Goal: Task Accomplishment & Management: Complete application form

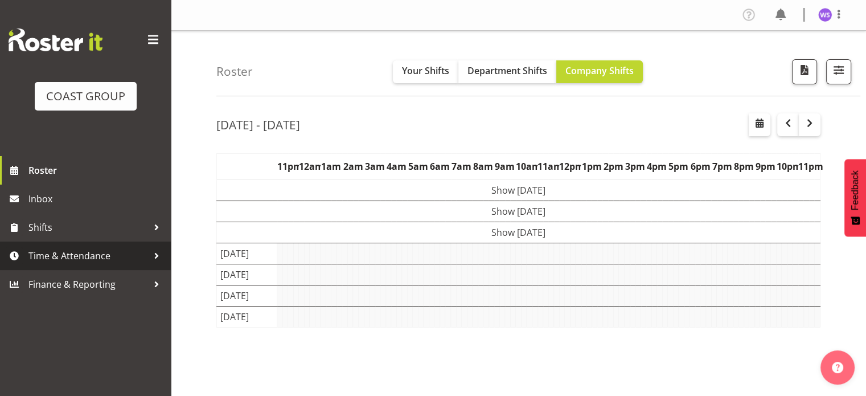
click at [77, 252] on span "Time & Attendance" at bounding box center [88, 255] width 120 height 17
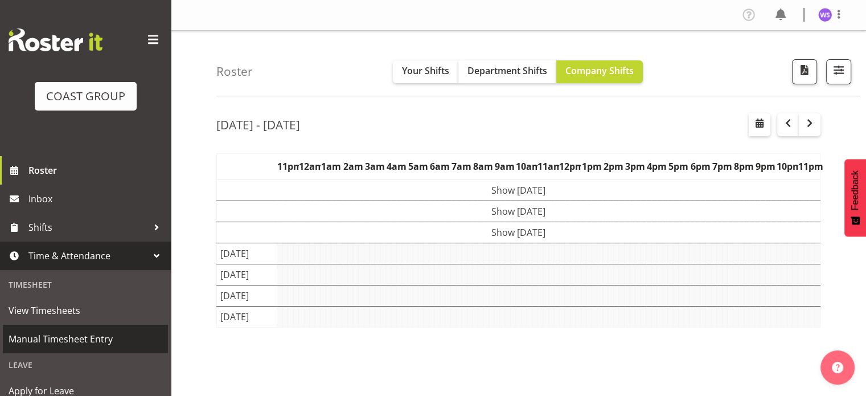
click at [77, 341] on span "Manual Timesheet Entry" at bounding box center [86, 338] width 154 height 17
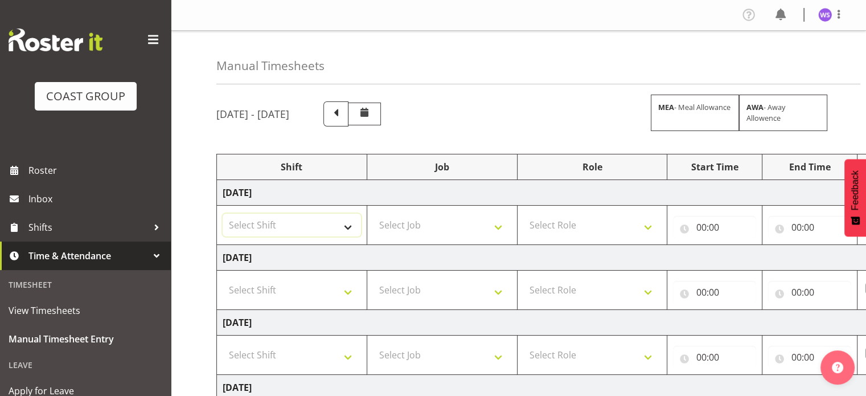
click at [319, 234] on select "Select Shift Break AHICE Break ATSNZ Break All Blacks casual Break Arts [PERSON…" at bounding box center [292, 224] width 138 height 23
select select "62216"
click at [223, 213] on select "Select Shift Break AHICE Break ATSNZ Break All Blacks casual Break Arts [PERSON…" at bounding box center [292, 224] width 138 height 23
select select "9477"
click at [373, 213] on select "Select Job 1 Carlton Events 1 [PERSON_NAME][GEOGRAPHIC_DATA] 1 [PERSON_NAME][GE…" at bounding box center [442, 224] width 138 height 23
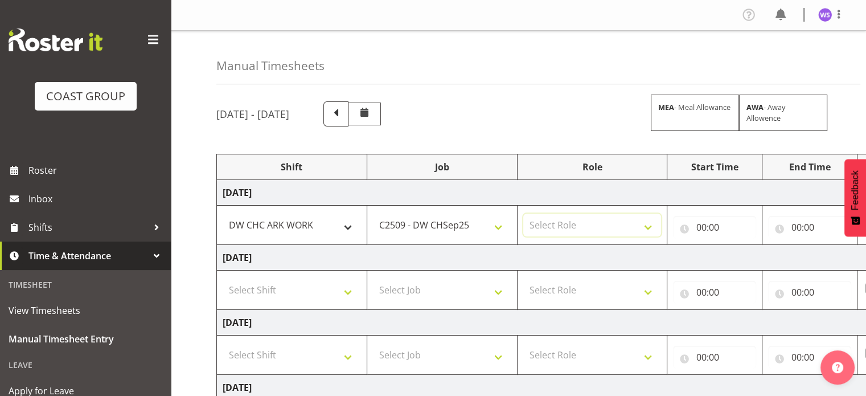
click at [523, 213] on select "Select Role SIGN SHOP" at bounding box center [592, 224] width 138 height 23
select select "541"
click at [523, 213] on select "Select Role SIGN SHOP" at bounding box center [592, 224] width 138 height 23
click at [703, 225] on input "00:00" at bounding box center [714, 227] width 83 height 23
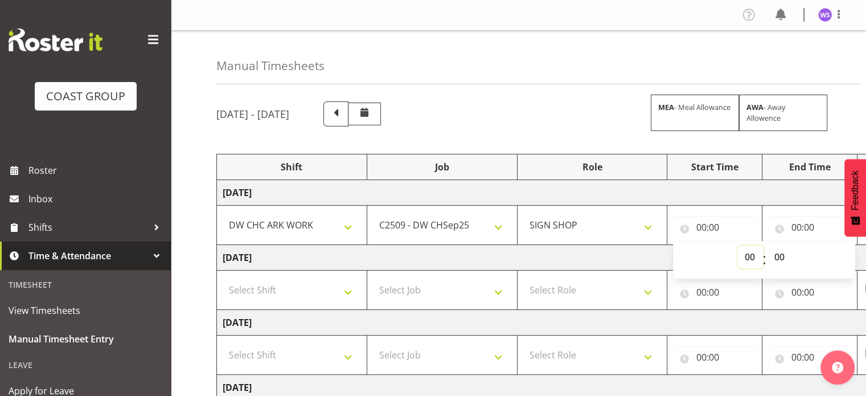
click at [745, 257] on select "00 01 02 03 04 05 06 07 08 09 10 11 12 13 14 15 16 17 18 19 20 21 22 23" at bounding box center [751, 256] width 26 height 23
select select "6"
click at [738, 245] on select "00 01 02 03 04 05 06 07 08 09 10 11 12 13 14 15 16 17 18 19 20 21 22 23" at bounding box center [751, 256] width 26 height 23
type input "06:00"
click at [781, 257] on select "00 01 02 03 04 05 06 07 08 09 10 11 12 13 14 15 16 17 18 19 20 21 22 23 24 25 2…" at bounding box center [780, 256] width 26 height 23
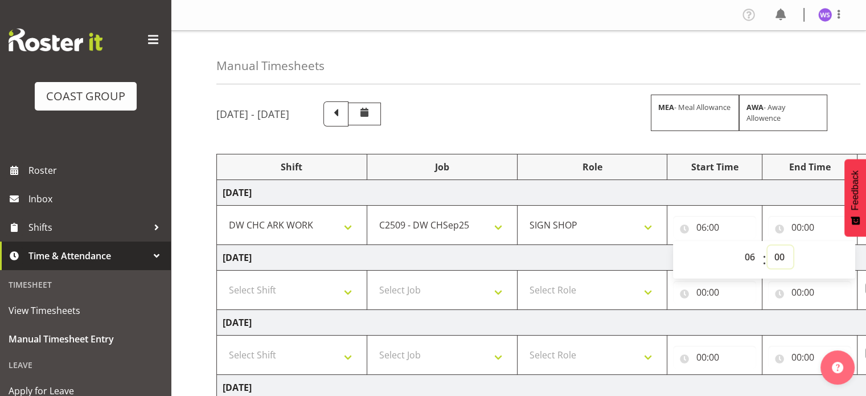
select select "30"
click at [767, 245] on select "00 01 02 03 04 05 06 07 08 09 10 11 12 13 14 15 16 17 18 19 20 21 22 23 24 25 2…" at bounding box center [780, 256] width 26 height 23
type input "06:30"
click at [797, 226] on input "00:00" at bounding box center [809, 227] width 83 height 23
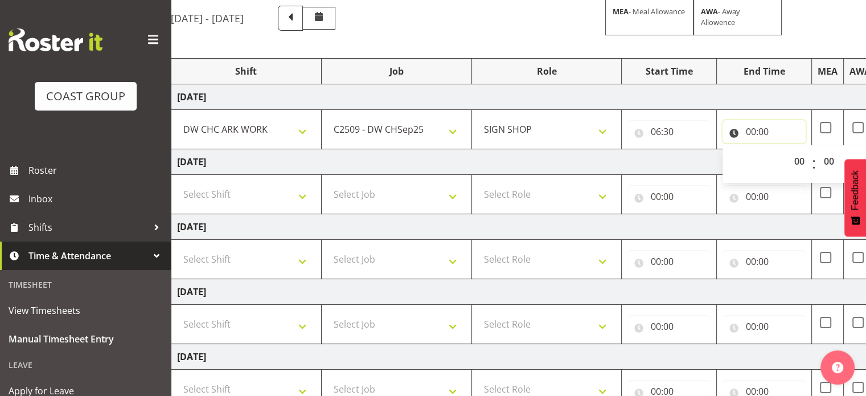
scroll to position [43, 0]
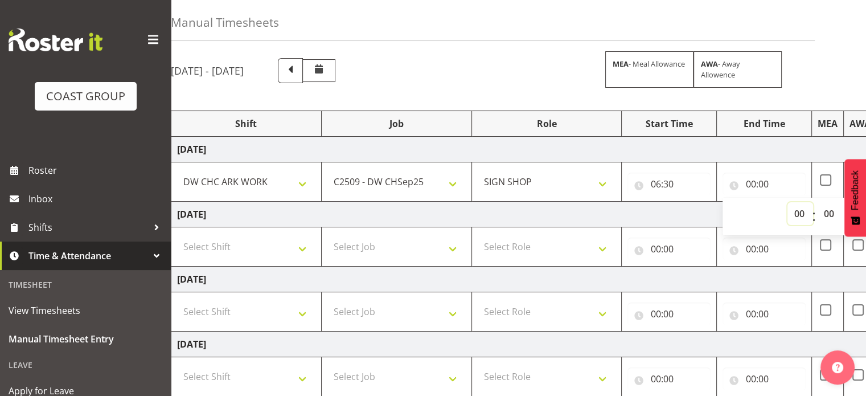
click at [798, 213] on select "00 01 02 03 04 05 06 07 08 09 10 11 12 13 14 15 16 17 18 19 20 21 22 23" at bounding box center [800, 213] width 26 height 23
select select "16"
click at [787, 202] on select "00 01 02 03 04 05 06 07 08 09 10 11 12 13 14 15 16 17 18 19 20 21 22 23" at bounding box center [800, 213] width 26 height 23
type input "16:00"
click at [826, 209] on select "00 01 02 03 04 05 06 07 08 09 10 11 12 13 14 15 16 17 18 19 20 21 22 23 24 25 2…" at bounding box center [830, 213] width 26 height 23
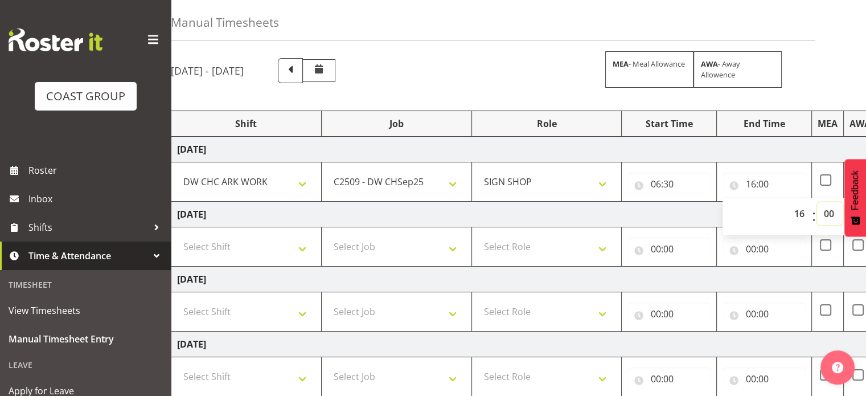
select select "45"
click at [817, 202] on select "00 01 02 03 04 05 06 07 08 09 10 11 12 13 14 15 16 17 18 19 20 21 22 23 24 25 2…" at bounding box center [830, 213] width 26 height 23
type input "16:45"
click at [289, 252] on select "Select Shift Break AHICE Break ATSNZ Break All Blacks casual Break Arts [PERSON…" at bounding box center [246, 246] width 138 height 23
select select "62216"
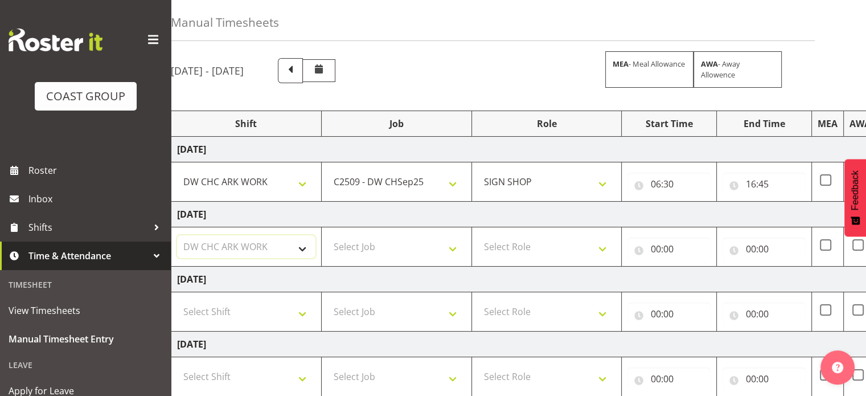
click at [177, 235] on select "Select Shift Break AHICE Break ATSNZ Break All Blacks casual Break Arts [PERSON…" at bounding box center [246, 246] width 138 height 23
select select "9477"
click at [327, 235] on select "Select Job 1 Carlton Events 1 [PERSON_NAME][GEOGRAPHIC_DATA] 1 [PERSON_NAME][GE…" at bounding box center [396, 246] width 138 height 23
click at [512, 251] on select "Select Role SIGN SHOP" at bounding box center [546, 246] width 138 height 23
select select "541"
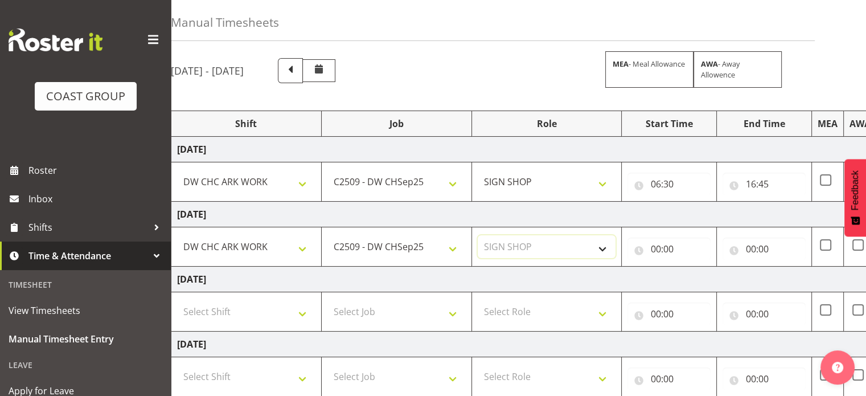
click at [477, 235] on select "Select Role SIGN SHOP" at bounding box center [546, 246] width 138 height 23
click at [656, 246] on input "00:00" at bounding box center [668, 248] width 83 height 23
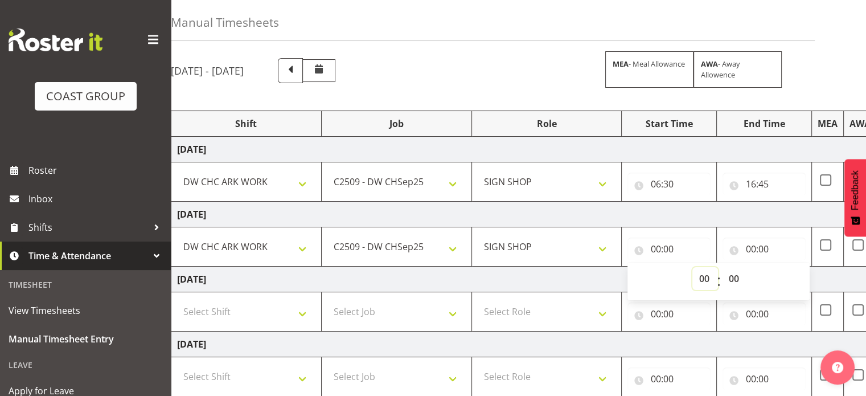
click at [702, 274] on select "00 01 02 03 04 05 06 07 08 09 10 11 12 13 14 15 16 17 18 19 20 21 22 23" at bounding box center [705, 278] width 26 height 23
select select "6"
click at [692, 267] on select "00 01 02 03 04 05 06 07 08 09 10 11 12 13 14 15 16 17 18 19 20 21 22 23" at bounding box center [705, 278] width 26 height 23
type input "06:00"
click at [732, 277] on select "00 01 02 03 04 05 06 07 08 09 10 11 12 13 14 15 16 17 18 19 20 21 22 23 24 25 2…" at bounding box center [735, 278] width 26 height 23
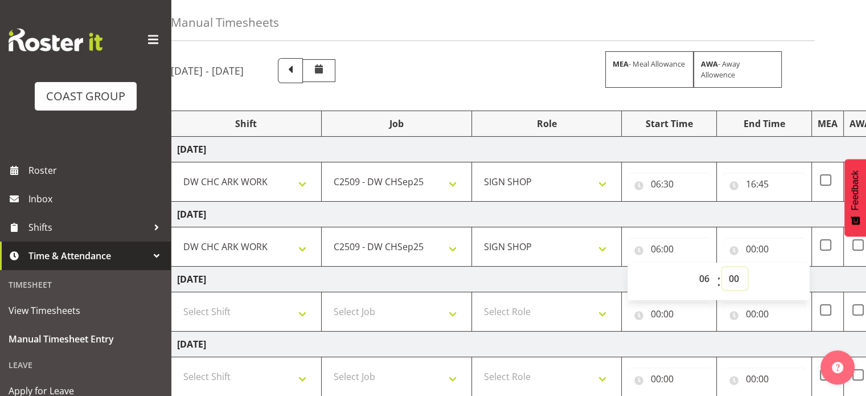
select select "45"
click at [722, 267] on select "00 01 02 03 04 05 06 07 08 09 10 11 12 13 14 15 16 17 18 19 20 21 22 23 24 25 2…" at bounding box center [735, 278] width 26 height 23
type input "06:45"
click at [751, 248] on input "00:00" at bounding box center [763, 248] width 83 height 23
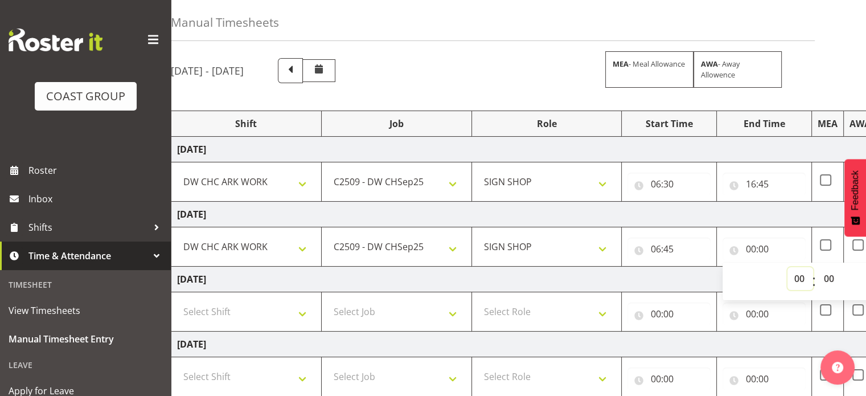
click at [797, 278] on select "00 01 02 03 04 05 06 07 08 09 10 11 12 13 14 15 16 17 18 19 20 21 22 23" at bounding box center [800, 278] width 26 height 23
select select "16"
click at [787, 267] on select "00 01 02 03 04 05 06 07 08 09 10 11 12 13 14 15 16 17 18 19 20 21 22 23" at bounding box center [800, 278] width 26 height 23
type input "16:00"
click at [830, 279] on select "00 01 02 03 04 05 06 07 08 09 10 11 12 13 14 15 16 17 18 19 20 21 22 23 24 25 2…" at bounding box center [830, 278] width 26 height 23
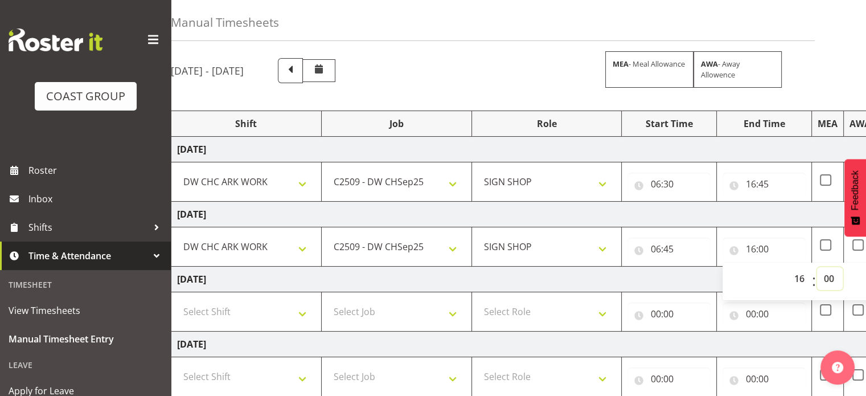
select select "45"
click at [817, 267] on select "00 01 02 03 04 05 06 07 08 09 10 11 12 13 14 15 16 17 18 19 20 21 22 23 24 25 2…" at bounding box center [830, 278] width 26 height 23
type input "16:45"
click at [286, 318] on select "Select Shift Break AHICE Break ATSNZ Break All Blacks casual Break Arts [PERSON…" at bounding box center [246, 311] width 138 height 23
select select "62216"
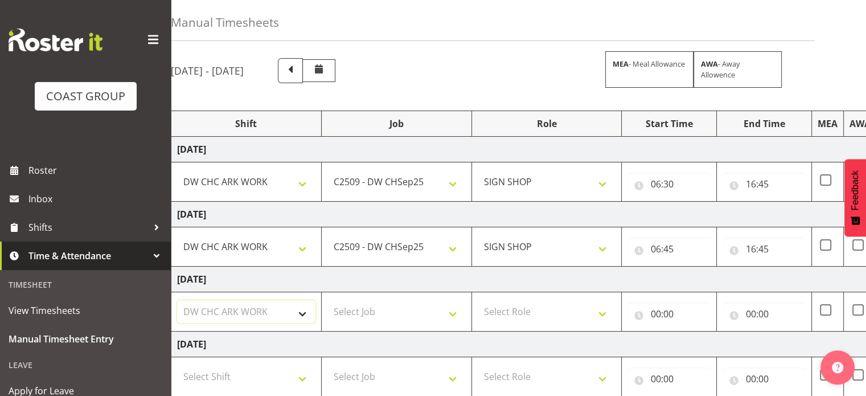
click at [177, 300] on select "Select Shift Break AHICE Break ATSNZ Break All Blacks casual Break Arts [PERSON…" at bounding box center [246, 311] width 138 height 23
click at [177, 300] on select "Break AHICE Break ATSNZ Break All Blacks casual Break Arts [PERSON_NAME] Break …" at bounding box center [246, 311] width 138 height 23
click at [367, 308] on select "Select Job 1 Carlton Events 1 [PERSON_NAME][GEOGRAPHIC_DATA] 1 [PERSON_NAME][GE…" at bounding box center [396, 311] width 138 height 23
select select "9477"
click at [327, 300] on select "Select Job 1 Carlton Events 1 [PERSON_NAME][GEOGRAPHIC_DATA] 1 [PERSON_NAME][GE…" at bounding box center [396, 311] width 138 height 23
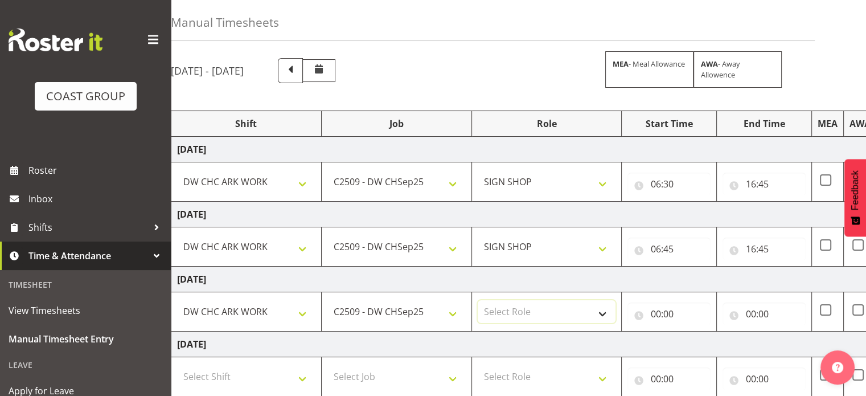
click at [520, 306] on select "Select Role SIGN SHOP" at bounding box center [546, 311] width 138 height 23
select select "541"
click at [477, 300] on select "Select Role SIGN SHOP" at bounding box center [546, 311] width 138 height 23
click at [653, 312] on input "00:00" at bounding box center [668, 313] width 83 height 23
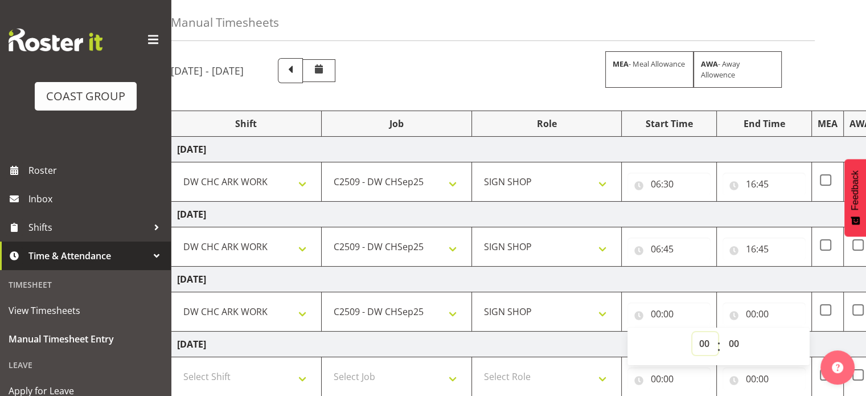
click at [701, 339] on select "00 01 02 03 04 05 06 07 08 09 10 11 12 13 14 15 16 17 18 19 20 21 22 23" at bounding box center [705, 343] width 26 height 23
select select "6"
click at [692, 332] on select "00 01 02 03 04 05 06 07 08 09 10 11 12 13 14 15 16 17 18 19 20 21 22 23" at bounding box center [705, 343] width 26 height 23
type input "06:00"
click at [734, 339] on select "00 01 02 03 04 05 06 07 08 09 10 11 12 13 14 15 16 17 18 19 20 21 22 23 24 25 2…" at bounding box center [735, 343] width 26 height 23
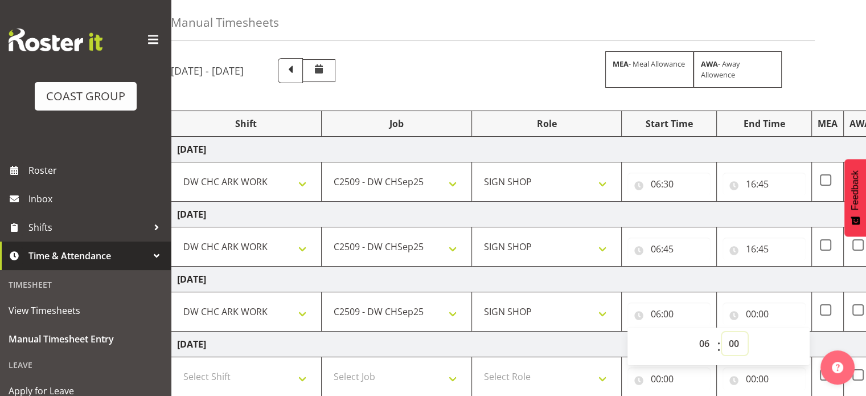
select select "30"
click at [722, 332] on select "00 01 02 03 04 05 06 07 08 09 10 11 12 13 14 15 16 17 18 19 20 21 22 23 24 25 2…" at bounding box center [735, 343] width 26 height 23
type input "06:30"
click at [749, 311] on input "00:00" at bounding box center [763, 313] width 83 height 23
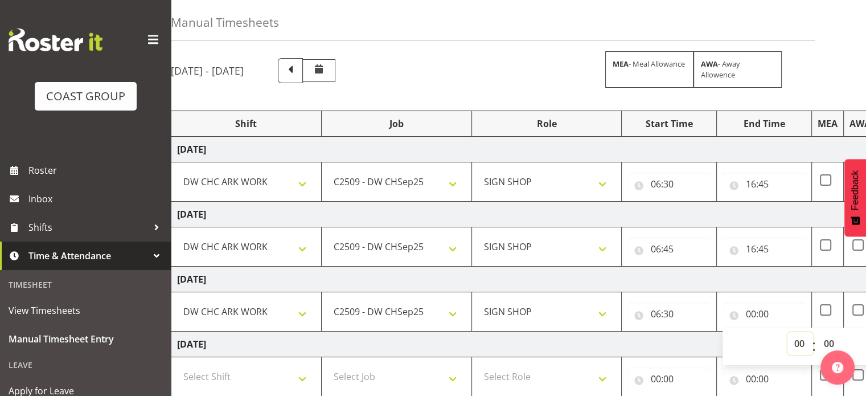
click at [799, 339] on select "00 01 02 03 04 05 06 07 08 09 10 11 12 13 14 15 16 17 18 19 20 21 22 23" at bounding box center [800, 343] width 26 height 23
select select "16"
click at [787, 332] on select "00 01 02 03 04 05 06 07 08 09 10 11 12 13 14 15 16 17 18 19 20 21 22 23" at bounding box center [800, 343] width 26 height 23
type input "16:00"
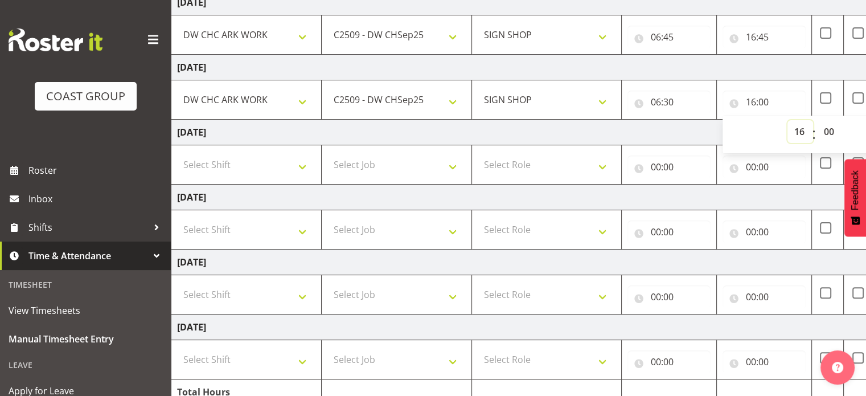
scroll to position [308, 0]
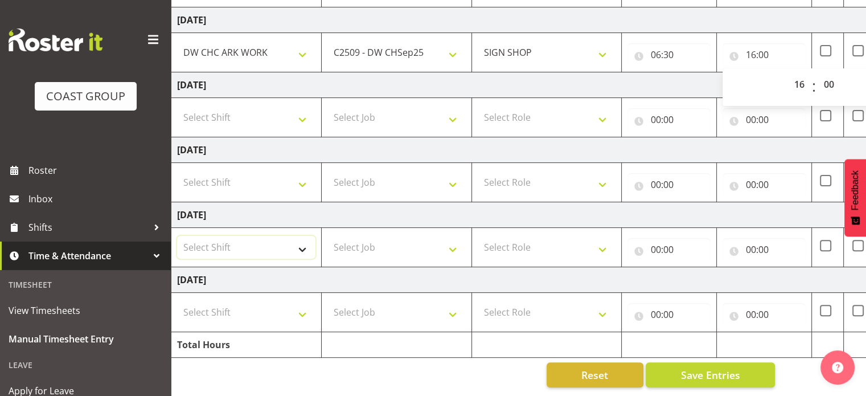
click at [291, 241] on select "Select Shift Break AHICE Break ATSNZ Break All Blacks casual Break Arts [PERSON…" at bounding box center [246, 247] width 138 height 23
select select "62216"
click at [177, 236] on select "Select Shift Break AHICE Break ATSNZ Break All Blacks casual Break Arts [PERSON…" at bounding box center [246, 247] width 138 height 23
select select "7030"
click at [327, 236] on select "Select Job 1 Carlton Events 1 [PERSON_NAME][GEOGRAPHIC_DATA] 1 [PERSON_NAME][GE…" at bounding box center [396, 247] width 138 height 23
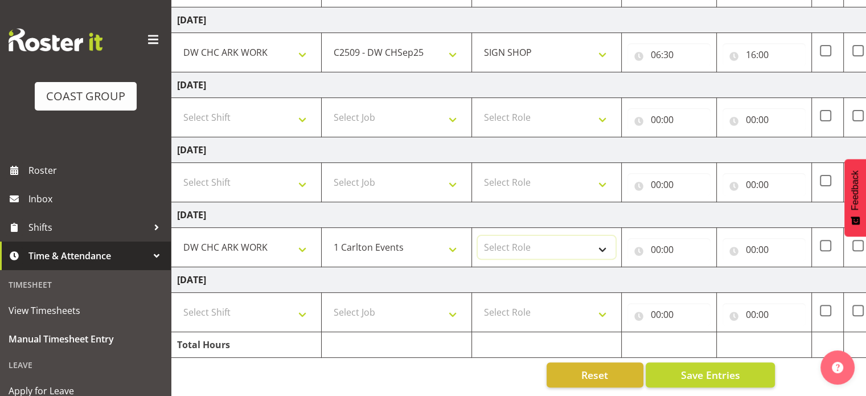
click at [486, 239] on select "Select Role SIGN SHOP" at bounding box center [546, 247] width 138 height 23
select select "541"
click at [477, 236] on select "Select Role SIGN SHOP" at bounding box center [546, 247] width 138 height 23
click at [654, 238] on input "00:00" at bounding box center [668, 249] width 83 height 23
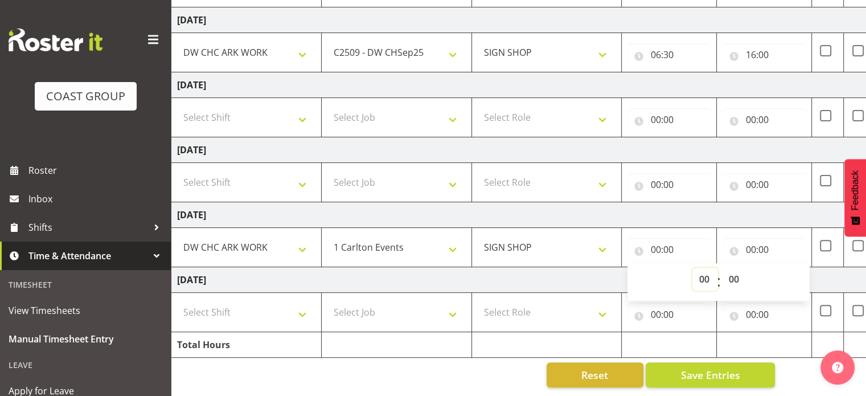
click at [706, 273] on select "00 01 02 03 04 05 06 07 08 09 10 11 12 13 14 15 16 17 18 19 20 21 22 23" at bounding box center [705, 278] width 26 height 23
select select "6"
click at [692, 267] on select "00 01 02 03 04 05 06 07 08 09 10 11 12 13 14 15 16 17 18 19 20 21 22 23" at bounding box center [705, 278] width 26 height 23
type input "06:00"
click at [734, 273] on select "00 01 02 03 04 05 06 07 08 09 10 11 12 13 14 15 16 17 18 19 20 21 22 23 24 25 2…" at bounding box center [735, 278] width 26 height 23
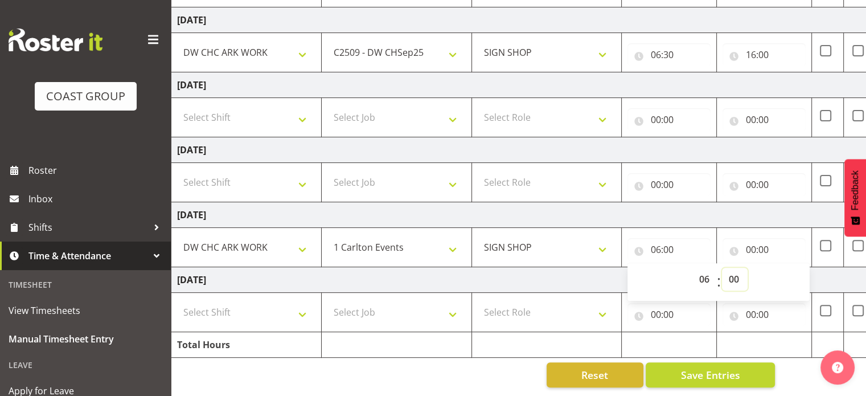
select select "30"
click at [722, 267] on select "00 01 02 03 04 05 06 07 08 09 10 11 12 13 14 15 16 17 18 19 20 21 22 23 24 25 2…" at bounding box center [735, 278] width 26 height 23
type input "06:30"
click at [751, 238] on input "00:00" at bounding box center [763, 249] width 83 height 23
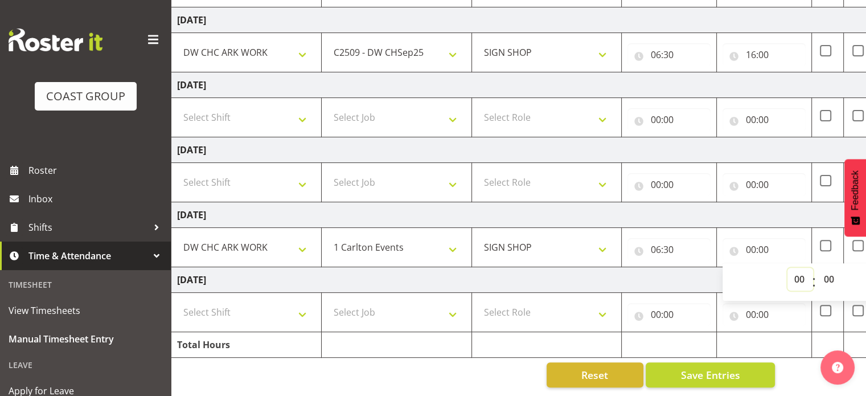
click at [796, 272] on select "00 01 02 03 04 05 06 07 08 09 10 11 12 13 14 15 16 17 18 19 20 21 22 23" at bounding box center [800, 278] width 26 height 23
select select "16"
click at [787, 267] on select "00 01 02 03 04 05 06 07 08 09 10 11 12 13 14 15 16 17 18 19 20 21 22 23" at bounding box center [800, 278] width 26 height 23
type input "16:00"
click at [826, 273] on select "00 01 02 03 04 05 06 07 08 09 10 11 12 13 14 15 16 17 18 19 20 21 22 23 24 25 2…" at bounding box center [830, 278] width 26 height 23
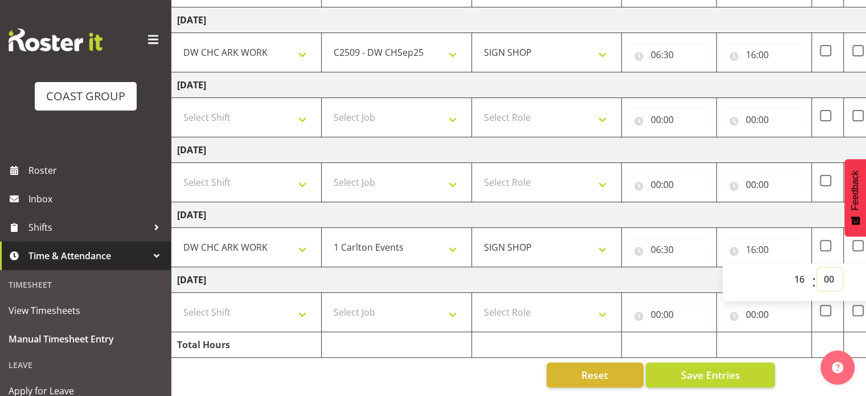
select select "30"
click at [817, 267] on select "00 01 02 03 04 05 06 07 08 09 10 11 12 13 14 15 16 17 18 19 20 21 22 23 24 25 2…" at bounding box center [830, 278] width 26 height 23
type input "16:30"
click at [307, 315] on td "Select Shift Break AHICE Break ATSNZ Break All Blacks casual Break Arts [PERSON…" at bounding box center [246, 312] width 150 height 39
click at [300, 308] on select "Select Shift Break AHICE Break ATSNZ Break All Blacks casual Break Arts [PERSON…" at bounding box center [246, 311] width 138 height 23
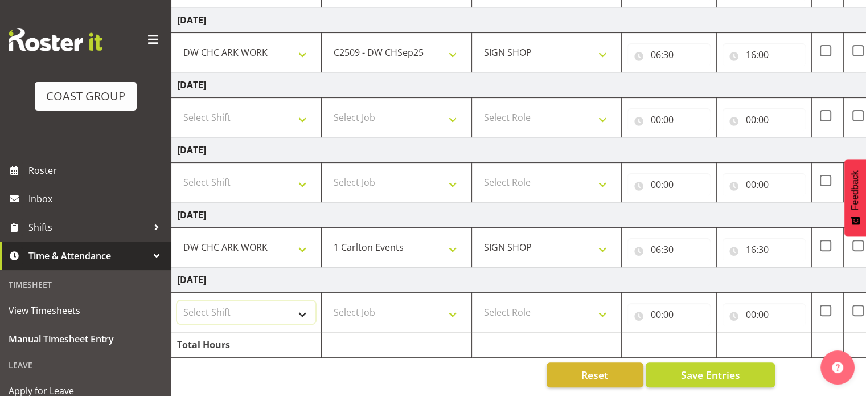
select select "62216"
click at [177, 300] on select "Select Shift Break AHICE Break ATSNZ Break All Blacks casual Break Arts [PERSON…" at bounding box center [246, 311] width 138 height 23
select select "7030"
click at [327, 300] on select "Select Job 1 Carlton Events 1 [PERSON_NAME][GEOGRAPHIC_DATA] 1 [PERSON_NAME][GE…" at bounding box center [396, 311] width 138 height 23
click at [553, 302] on select "Select Role SIGN SHOP" at bounding box center [546, 311] width 138 height 23
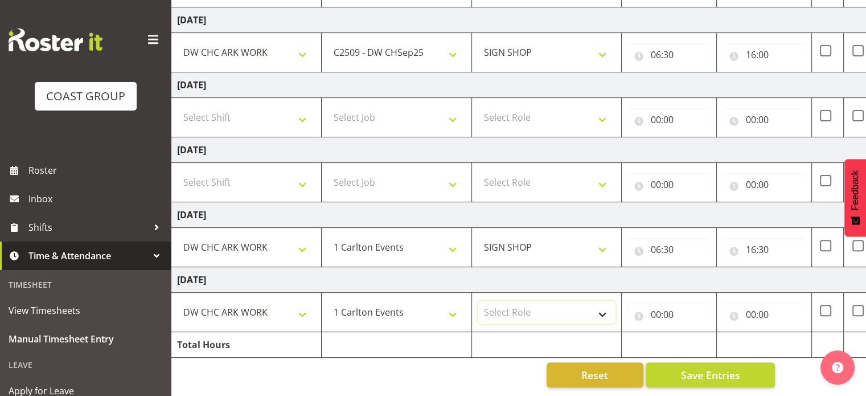
select select "541"
click at [477, 300] on select "Select Role SIGN SHOP" at bounding box center [546, 311] width 138 height 23
click at [656, 307] on input "00:00" at bounding box center [668, 314] width 83 height 23
click at [706, 337] on select "00 01 02 03 04 05 06 07 08 09 10 11 12 13 14 15 16 17 18 19 20 21 22 23" at bounding box center [705, 343] width 26 height 23
select select "6"
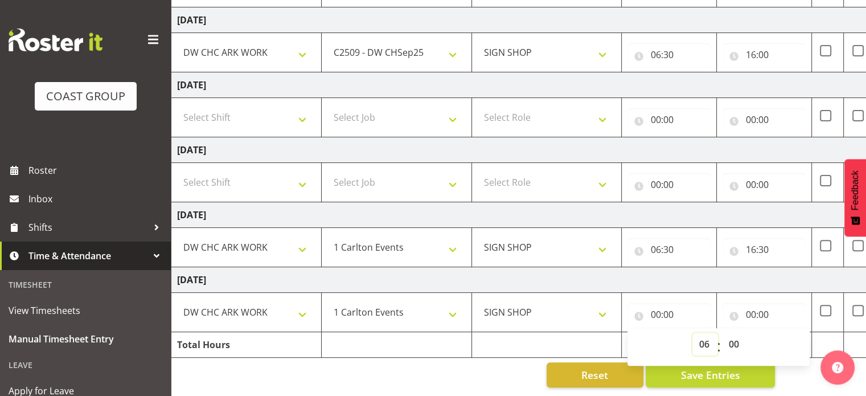
click at [692, 332] on select "00 01 02 03 04 05 06 07 08 09 10 11 12 13 14 15 16 17 18 19 20 21 22 23" at bounding box center [705, 343] width 26 height 23
type input "06:00"
click at [735, 336] on select "00 01 02 03 04 05 06 07 08 09 10 11 12 13 14 15 16 17 18 19 20 21 22 23 24 25 2…" at bounding box center [735, 343] width 26 height 23
select select "30"
click at [722, 332] on select "00 01 02 03 04 05 06 07 08 09 10 11 12 13 14 15 16 17 18 19 20 21 22 23 24 25 2…" at bounding box center [735, 343] width 26 height 23
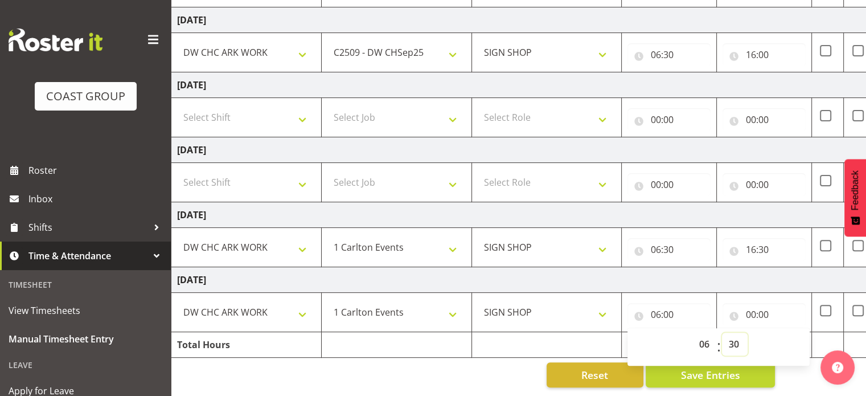
type input "06:30"
click at [751, 307] on input "00:00" at bounding box center [763, 314] width 83 height 23
click at [800, 332] on select "00 01 02 03 04 05 06 07 08 09 10 11 12 13 14 15 16 17 18 19 20 21 22 23" at bounding box center [800, 343] width 26 height 23
select select "16"
click at [787, 332] on select "00 01 02 03 04 05 06 07 08 09 10 11 12 13 14 15 16 17 18 19 20 21 22 23" at bounding box center [800, 343] width 26 height 23
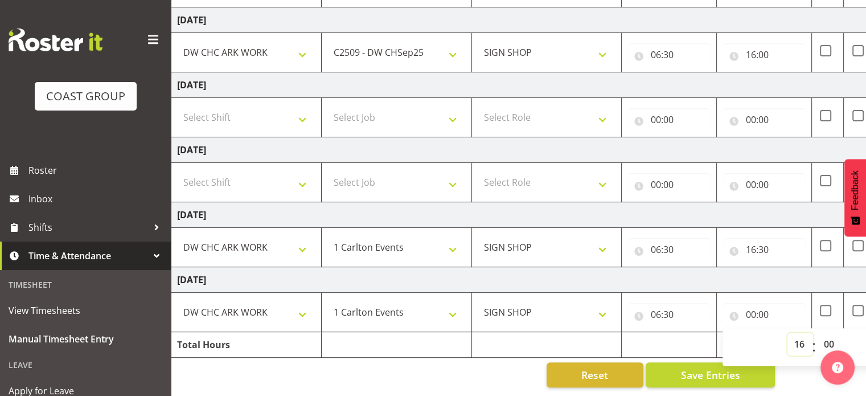
type input "16:00"
click at [827, 332] on select "00 01 02 03 04 05 06 07 08 09 10 11 12 13 14 15 16 17 18 19 20 21 22 23 24 25 2…" at bounding box center [830, 343] width 26 height 23
select select "30"
click at [817, 332] on select "00 01 02 03 04 05 06 07 08 09 10 11 12 13 14 15 16 17 18 19 20 21 22 23 24 25 2…" at bounding box center [830, 343] width 26 height 23
type input "16:30"
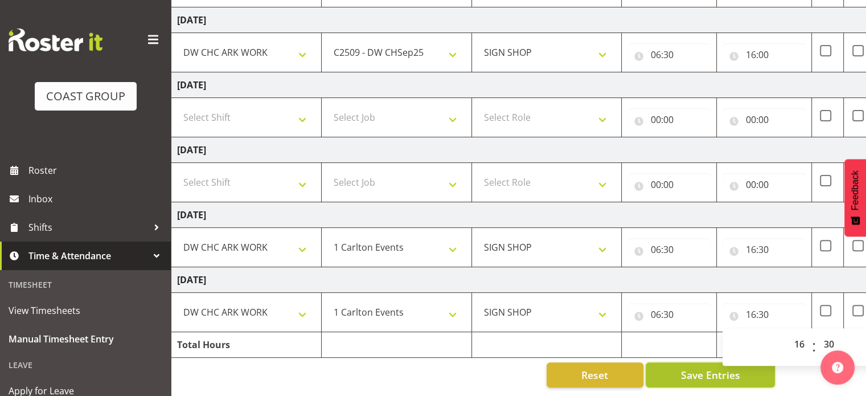
click at [689, 367] on span "Save Entries" at bounding box center [709, 374] width 59 height 15
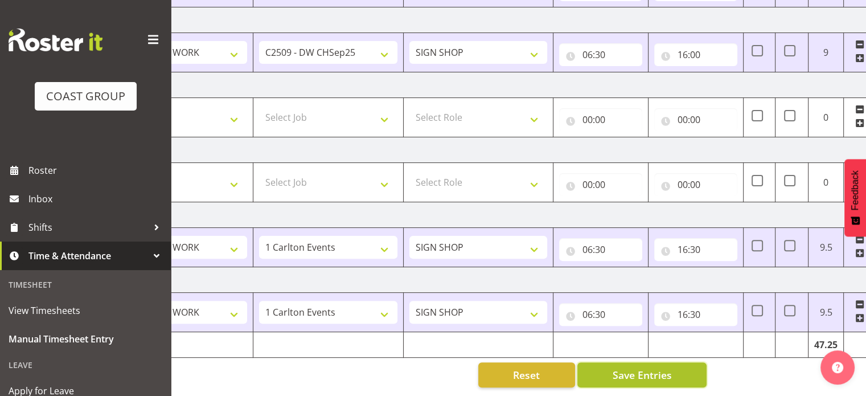
click at [658, 367] on span "Save Entries" at bounding box center [641, 374] width 59 height 15
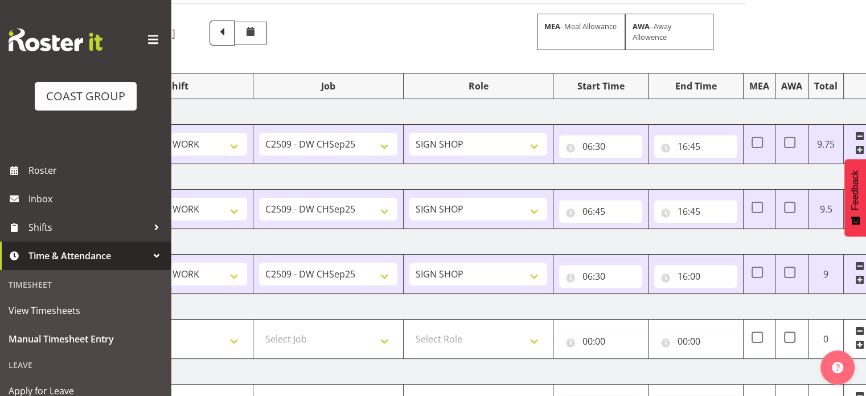
scroll to position [0, 0]
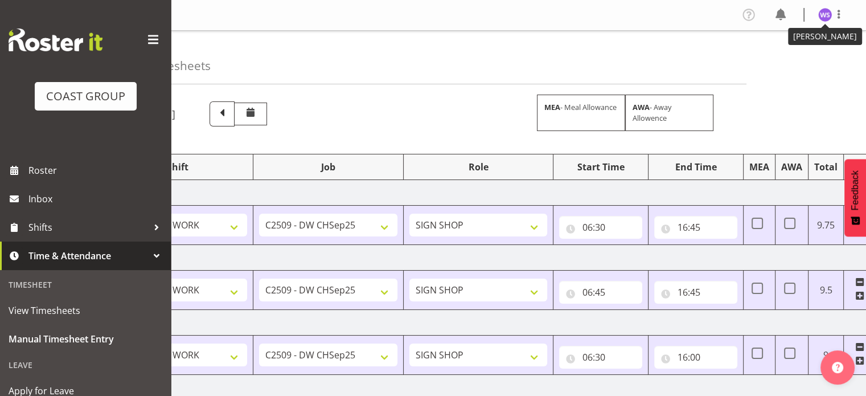
click at [818, 15] on img at bounding box center [825, 15] width 14 height 14
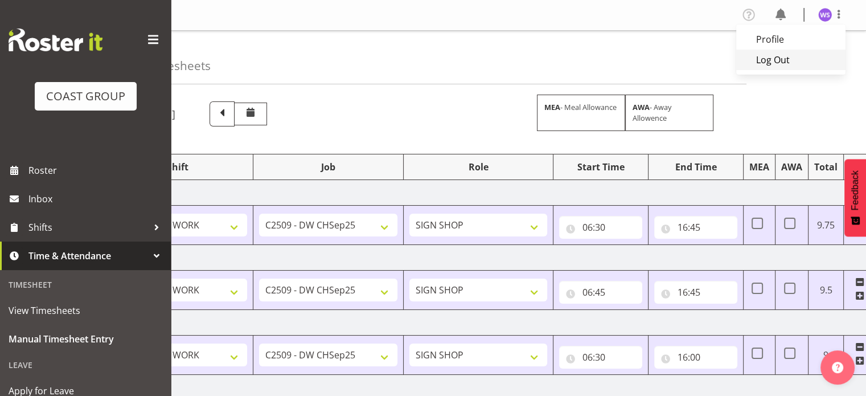
click at [787, 60] on link "Log Out" at bounding box center [790, 60] width 109 height 20
